Goal: Communication & Community: Ask a question

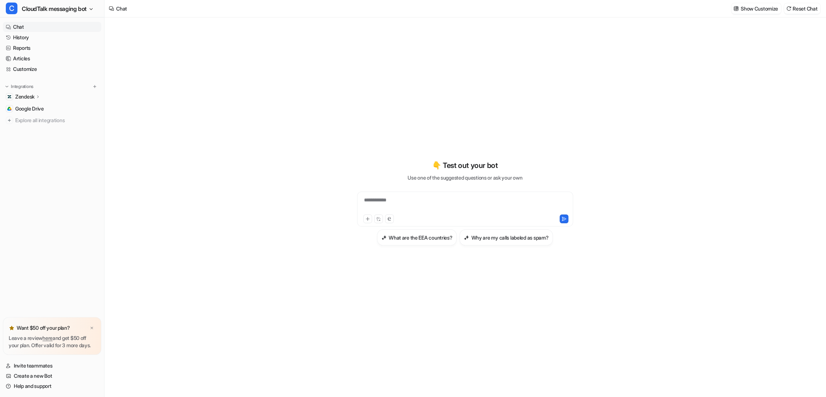
click at [25, 37] on link "History" at bounding box center [52, 37] width 98 height 10
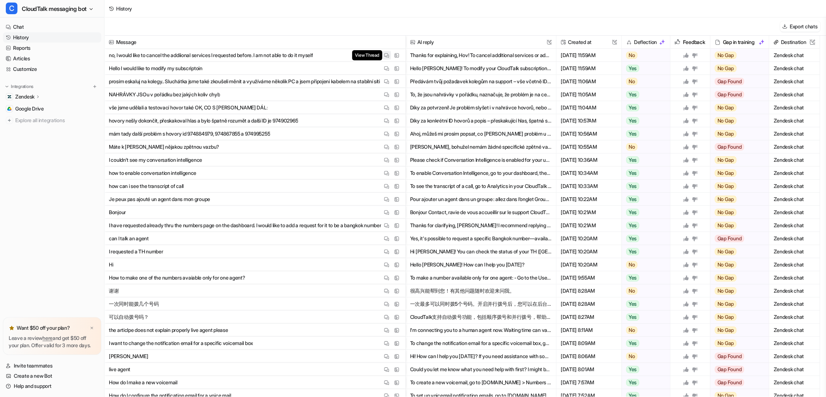
click at [385, 55] on img at bounding box center [386, 55] width 5 height 5
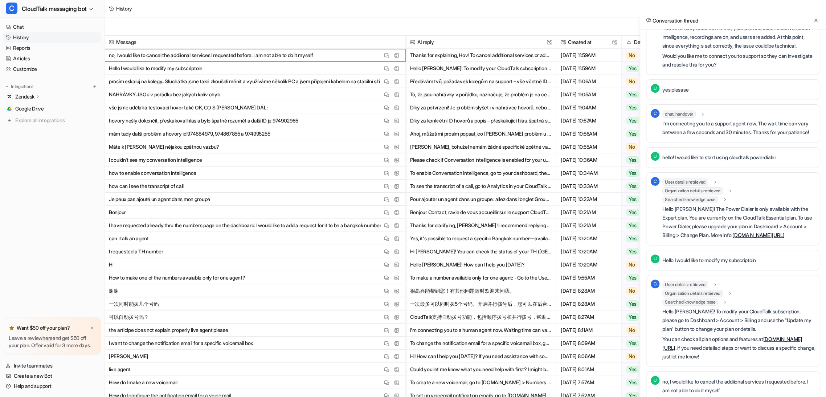
scroll to position [3020, 0]
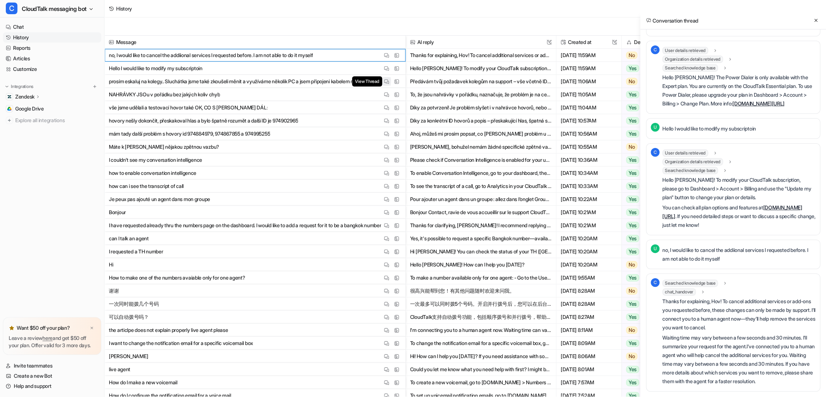
click at [385, 81] on img at bounding box center [386, 81] width 5 height 5
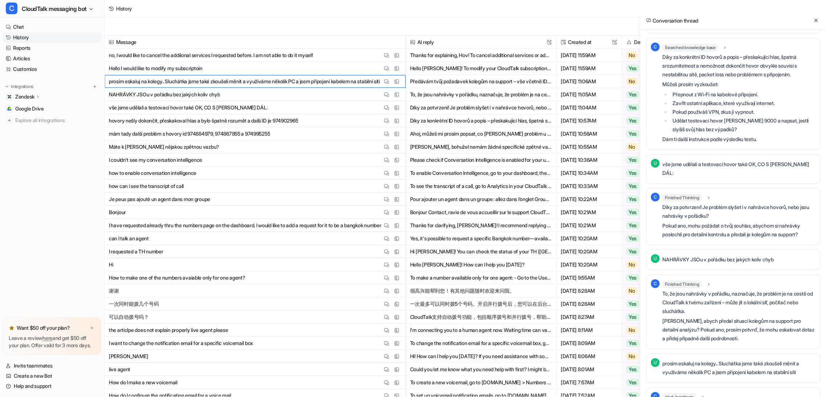
scroll to position [1467, 0]
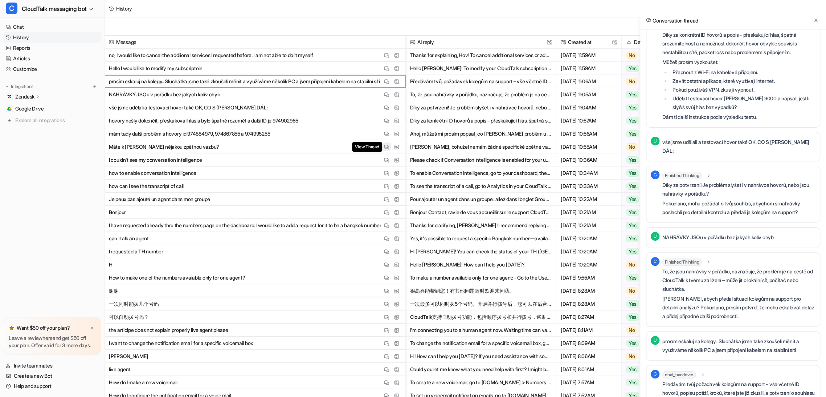
click at [387, 147] on img at bounding box center [386, 146] width 5 height 5
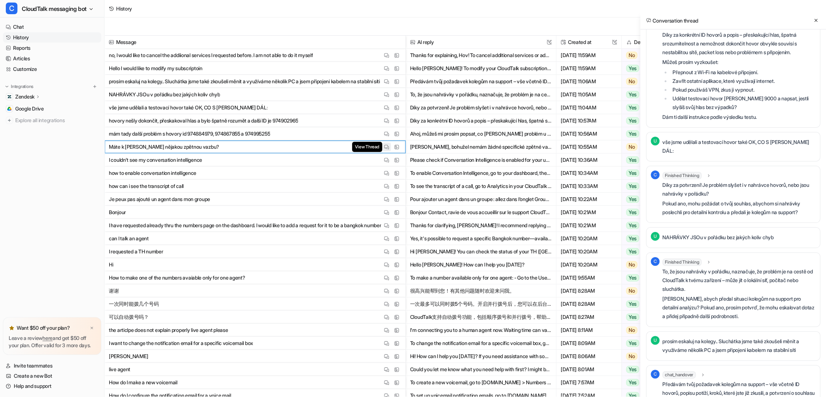
click at [389, 144] on button "View Thread" at bounding box center [386, 146] width 9 height 9
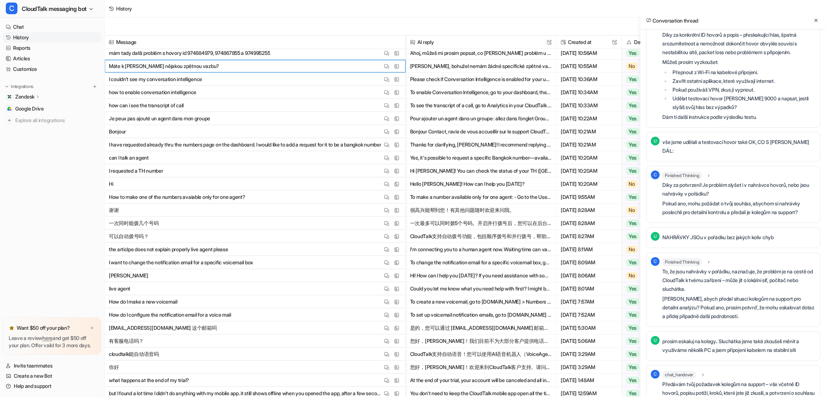
scroll to position [0, 0]
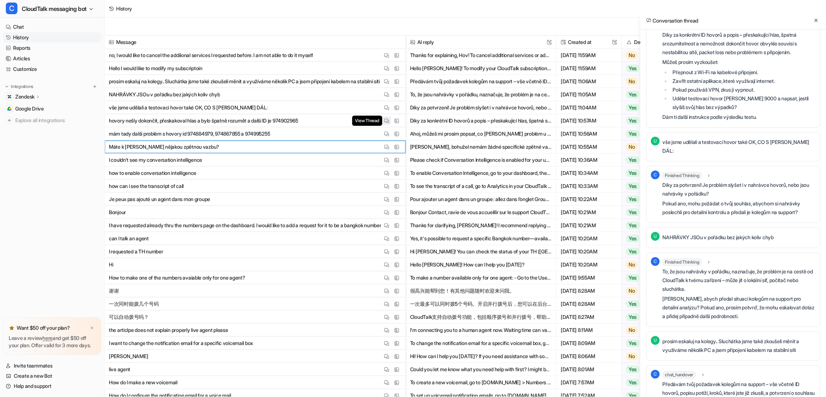
click at [386, 122] on img at bounding box center [386, 120] width 5 height 5
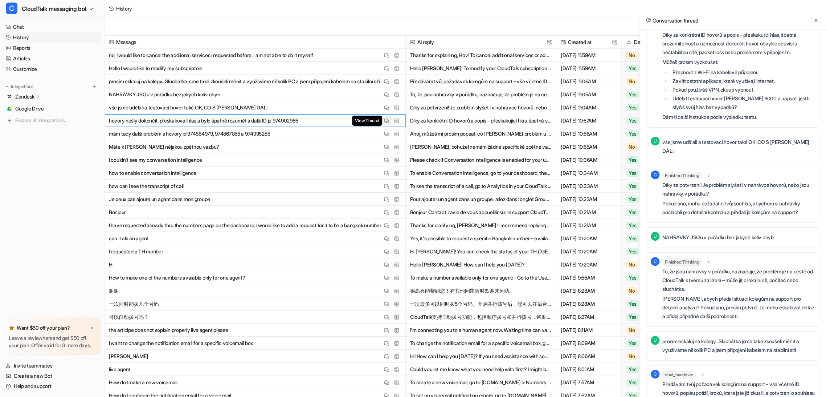
click at [386, 122] on img at bounding box center [386, 120] width 5 height 5
click at [44, 386] on link "Help and support" at bounding box center [52, 386] width 98 height 10
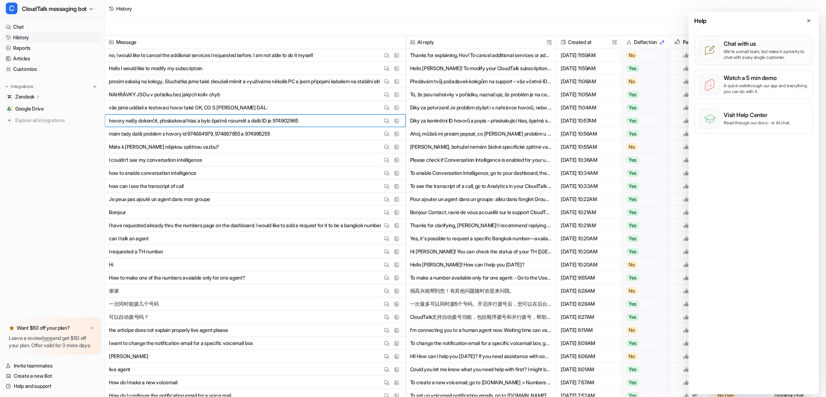
click at [759, 45] on p "Chat with us" at bounding box center [766, 43] width 85 height 7
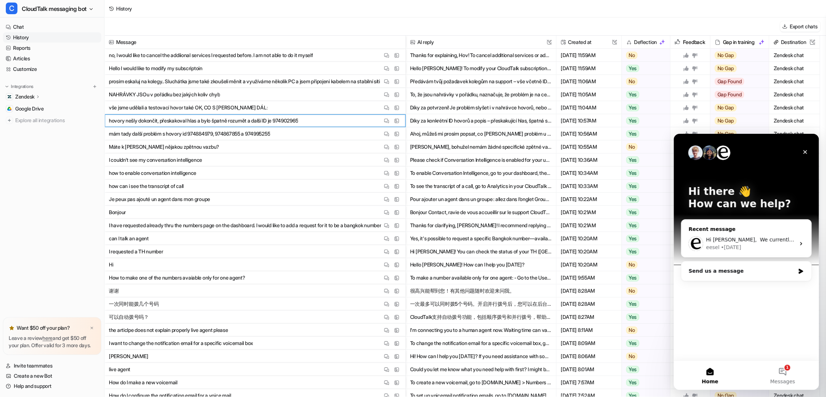
click at [765, 246] on div "eesel • [DATE]" at bounding box center [750, 247] width 89 height 8
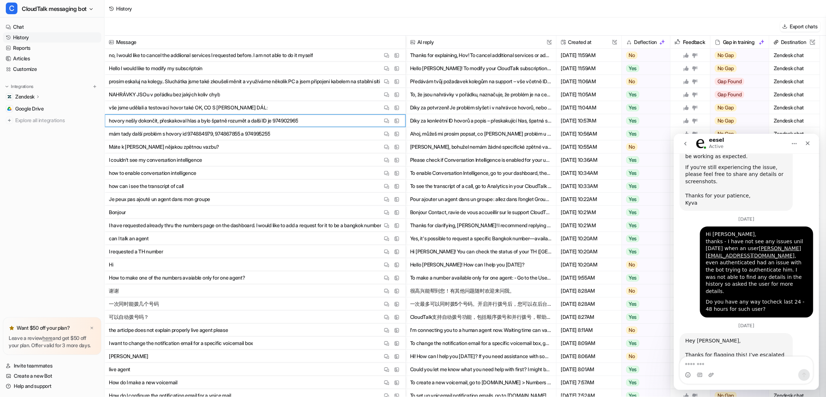
scroll to position [1361, 0]
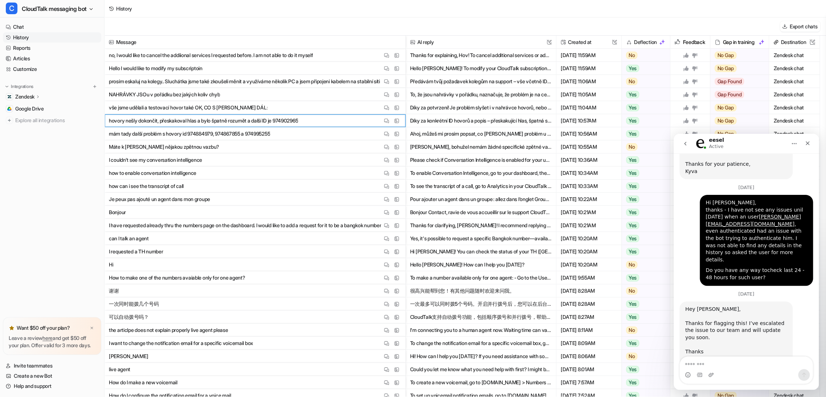
click at [753, 369] on div "Intercom messenger" at bounding box center [746, 375] width 133 height 12
click at [751, 363] on textarea "Message…" at bounding box center [746, 362] width 133 height 12
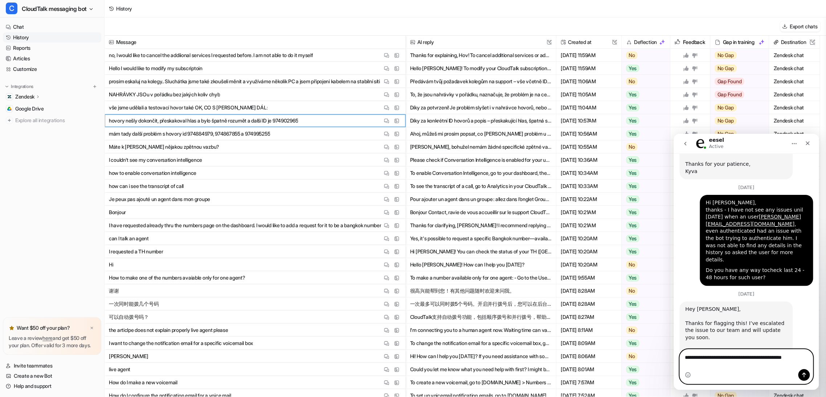
type textarea "**********"
click at [807, 375] on icon "Send a message…" at bounding box center [804, 374] width 6 height 6
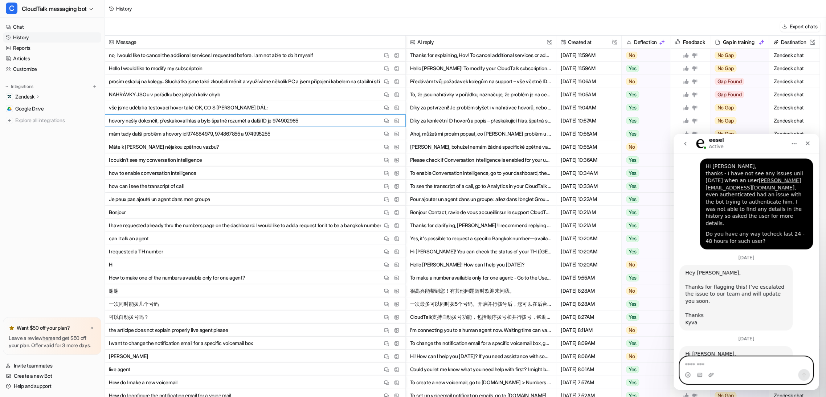
scroll to position [1400, 0]
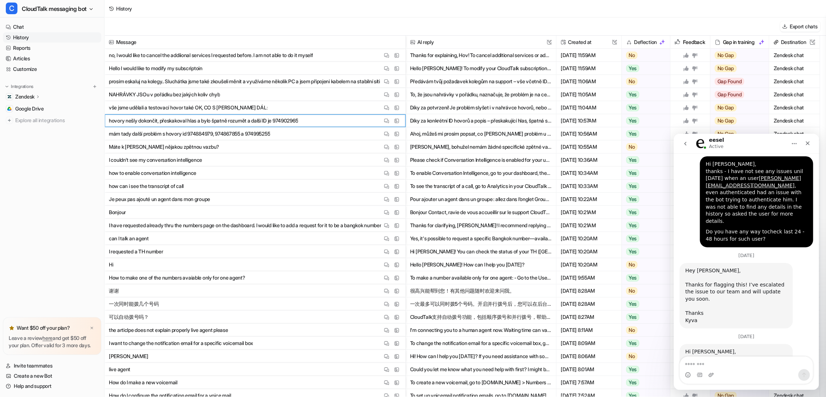
click at [687, 145] on icon "go back" at bounding box center [686, 144] width 6 height 6
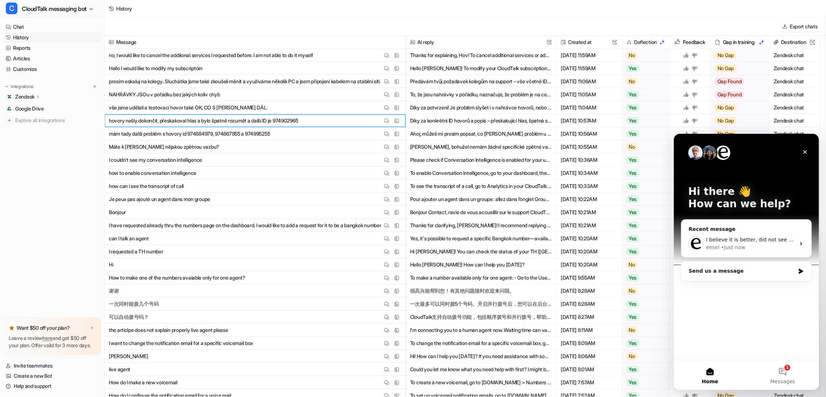
scroll to position [0, 0]
click at [777, 368] on button "1 Messages" at bounding box center [783, 374] width 73 height 29
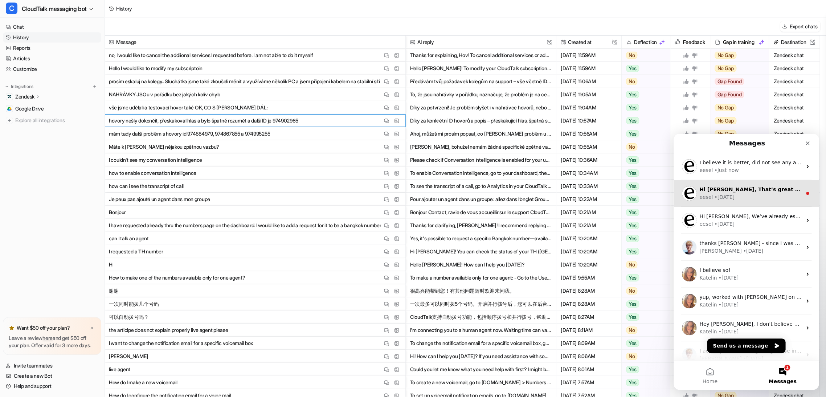
click at [747, 198] on div "eesel • [DATE]" at bounding box center [751, 197] width 102 height 8
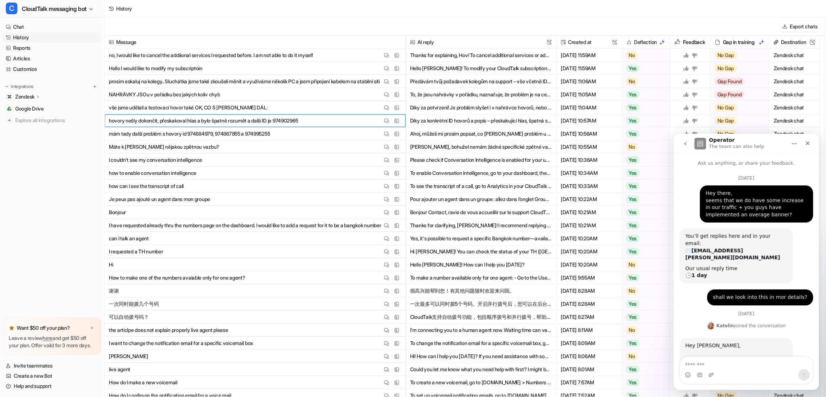
scroll to position [32, 0]
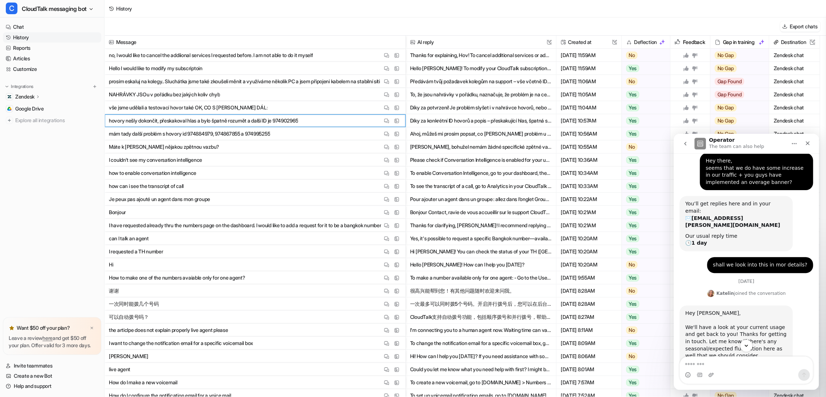
click at [685, 143] on icon "go back" at bounding box center [685, 144] width 2 height 4
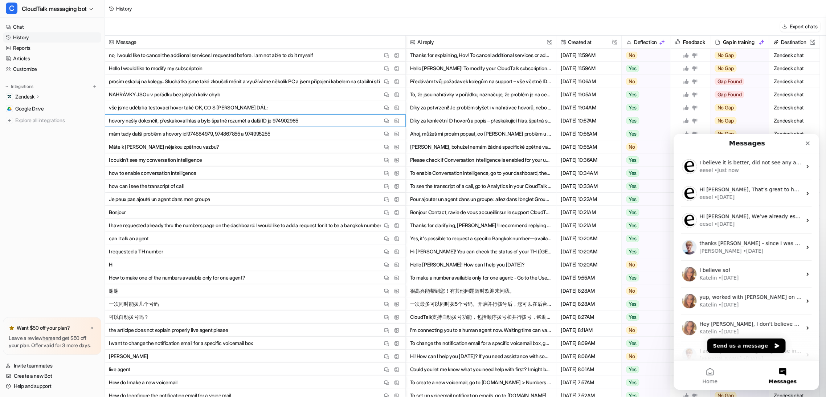
scroll to position [0, 0]
click at [753, 346] on button "Send us a message" at bounding box center [746, 345] width 78 height 15
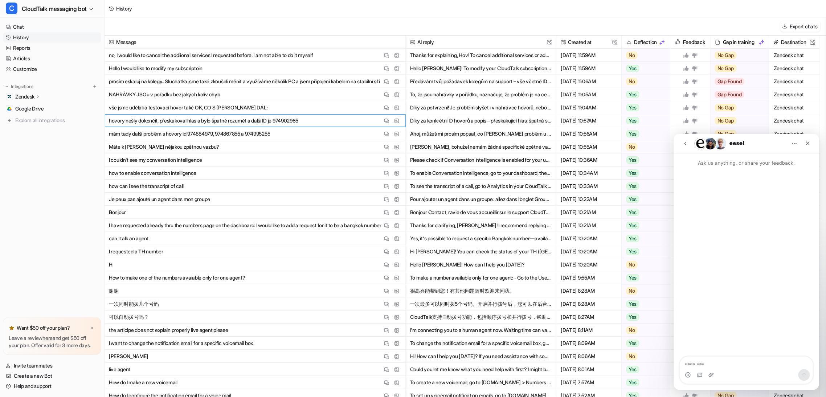
click at [712, 362] on textarea "Message…" at bounding box center [746, 362] width 133 height 12
type textarea "*"
type textarea "**********"
click at [807, 144] on icon "Close" at bounding box center [808, 143] width 4 height 4
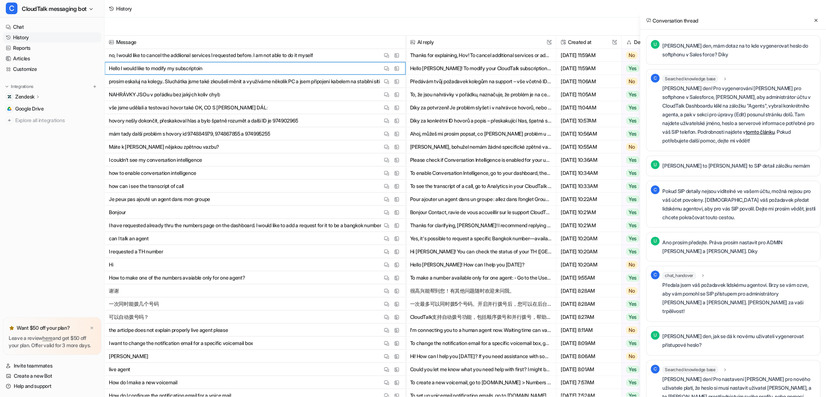
scroll to position [1033, 0]
